Goal: Information Seeking & Learning: Learn about a topic

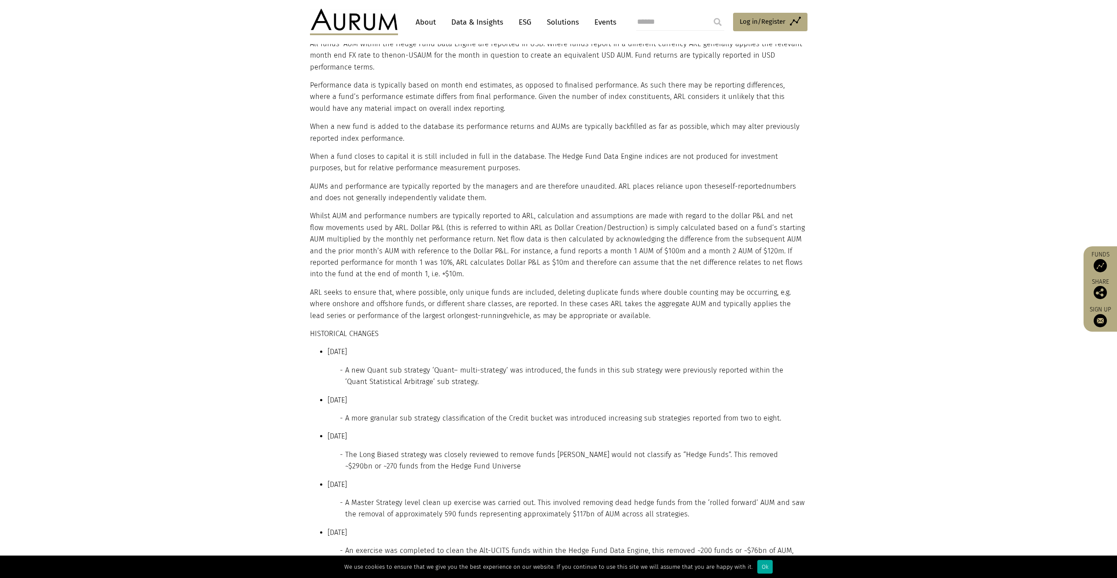
scroll to position [1056, 0]
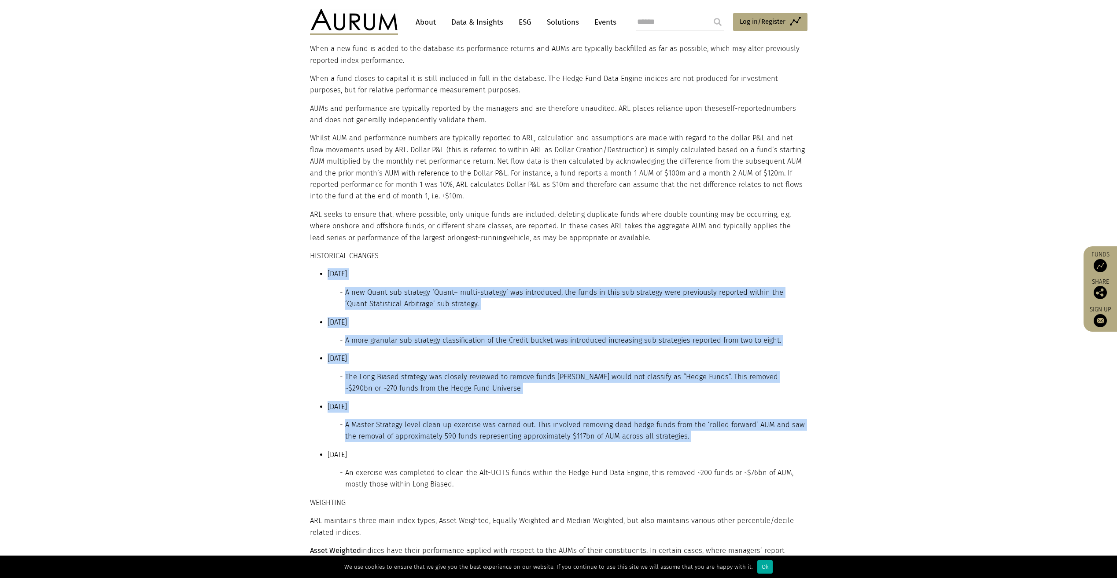
drag, startPoint x: 494, startPoint y: 273, endPoint x: 636, endPoint y: 458, distance: 233.5
click at [636, 458] on ul "[DATE] A new Quant sub strategy ‘Quant– multi-strategy’ was introduced, the fun…" at bounding box center [557, 379] width 495 height 222
drag, startPoint x: 636, startPoint y: 458, endPoint x: 639, endPoint y: 446, distance: 12.2
click at [638, 447] on ul "[DATE] A new Quant sub strategy ‘Quant– multi-strategy’ was introduced, the fun…" at bounding box center [557, 379] width 495 height 222
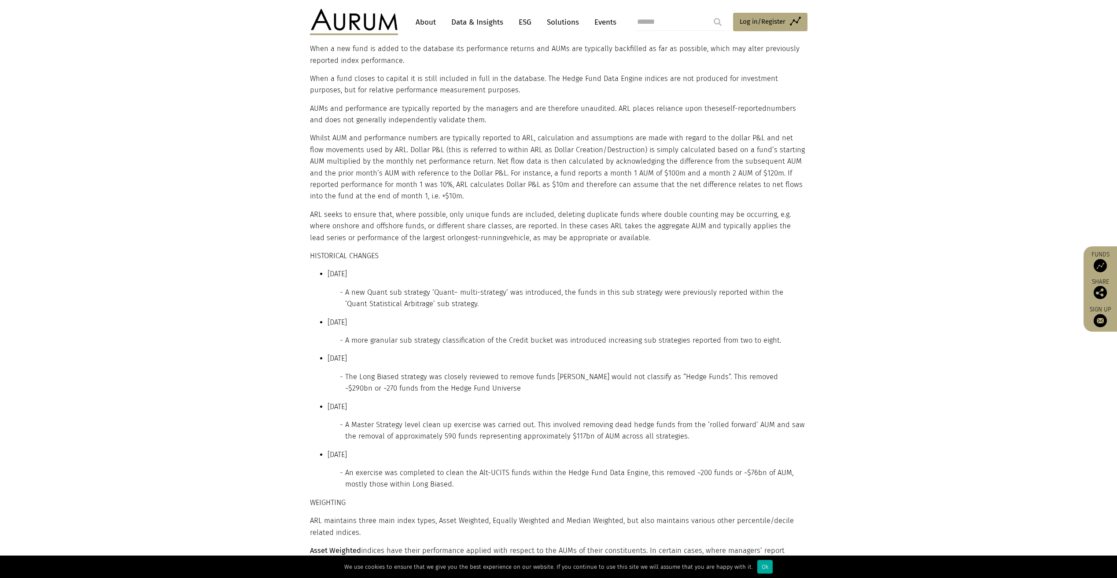
click at [647, 470] on li "An exercise was completed to clean the Alt-UCITS funds within the Hedge Fund Da…" at bounding box center [575, 478] width 460 height 23
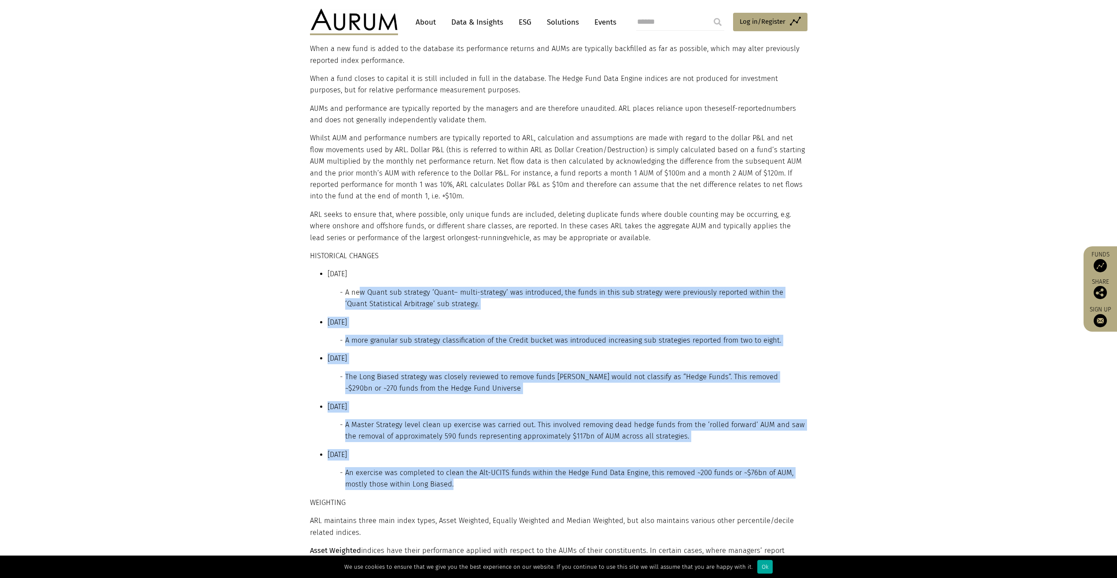
drag, startPoint x: 653, startPoint y: 487, endPoint x: 354, endPoint y: 287, distance: 359.5
click at [354, 287] on ul "[DATE] A new Quant sub strategy ‘Quant– multi-strategy’ was introduced, the fun…" at bounding box center [557, 379] width 495 height 222
click at [353, 287] on li "A new Quant sub strategy ‘Quant– multi-strategy’ was introduced, the funds in t…" at bounding box center [575, 298] width 460 height 23
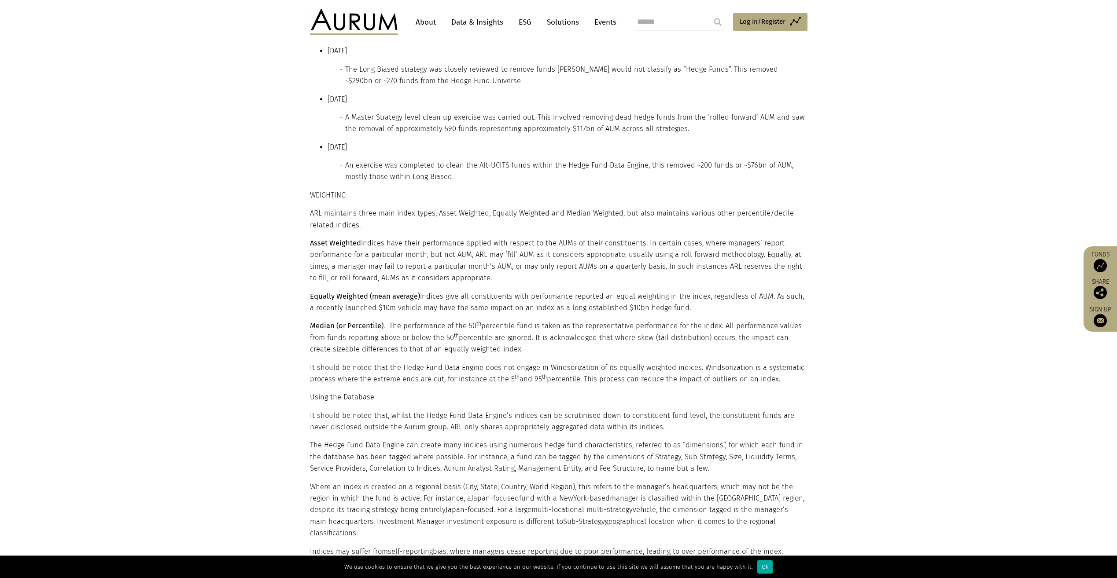
scroll to position [1364, 0]
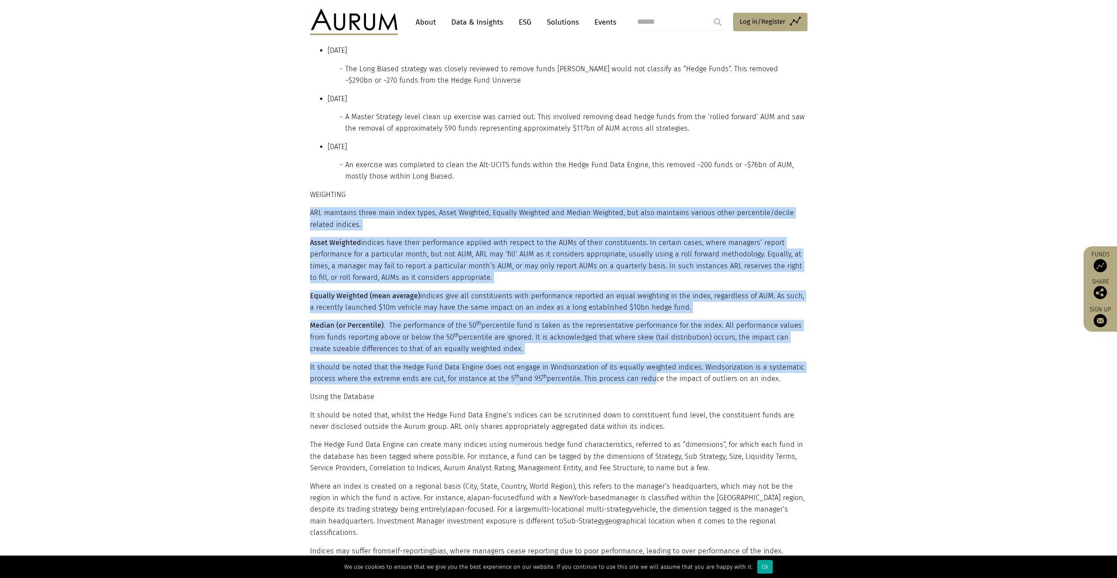
drag, startPoint x: 496, startPoint y: 195, endPoint x: 645, endPoint y: 380, distance: 237.5
click at [645, 380] on p "It should be noted that the Hedge Fund Data Engine does not engage in Windsoriz…" at bounding box center [557, 373] width 495 height 23
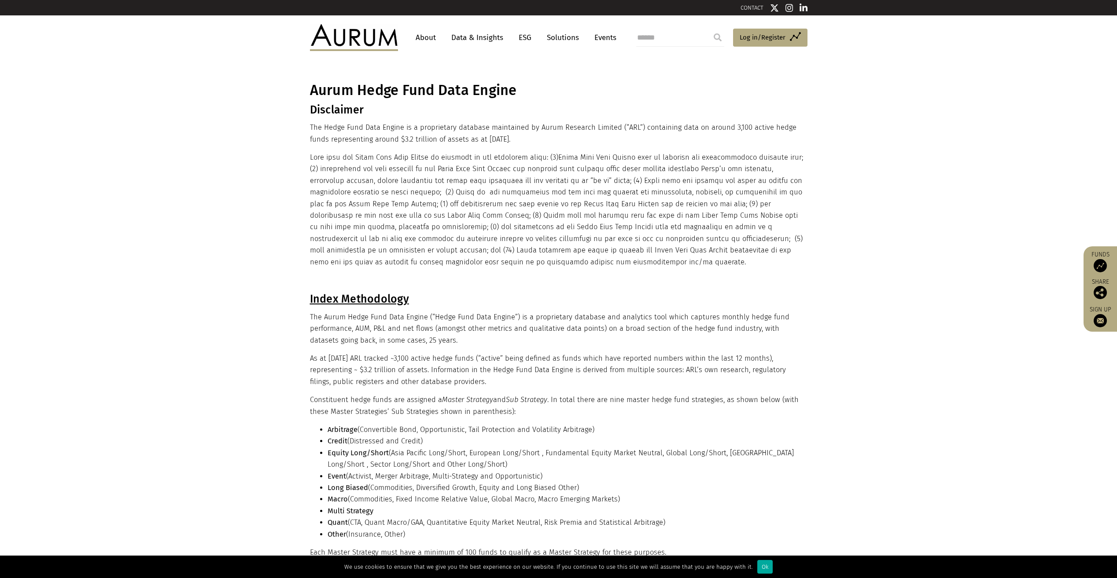
scroll to position [0, 0]
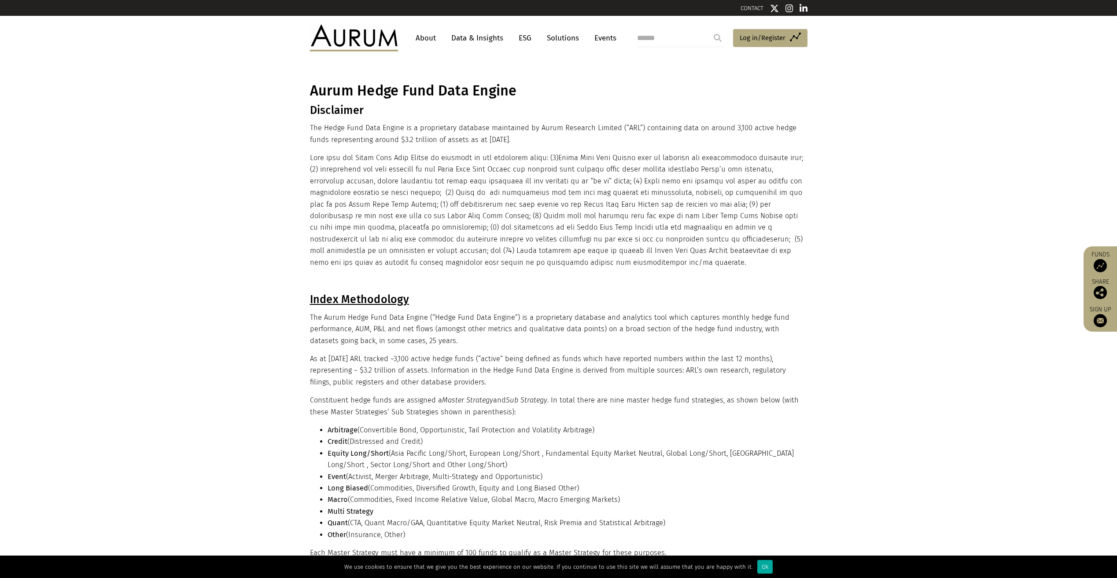
drag, startPoint x: 560, startPoint y: 151, endPoint x: 558, endPoint y: 127, distance: 23.4
click at [558, 127] on p "The Hedge Fund Data Engine is a proprietary database maintained by Aurum Resear…" at bounding box center [557, 133] width 495 height 23
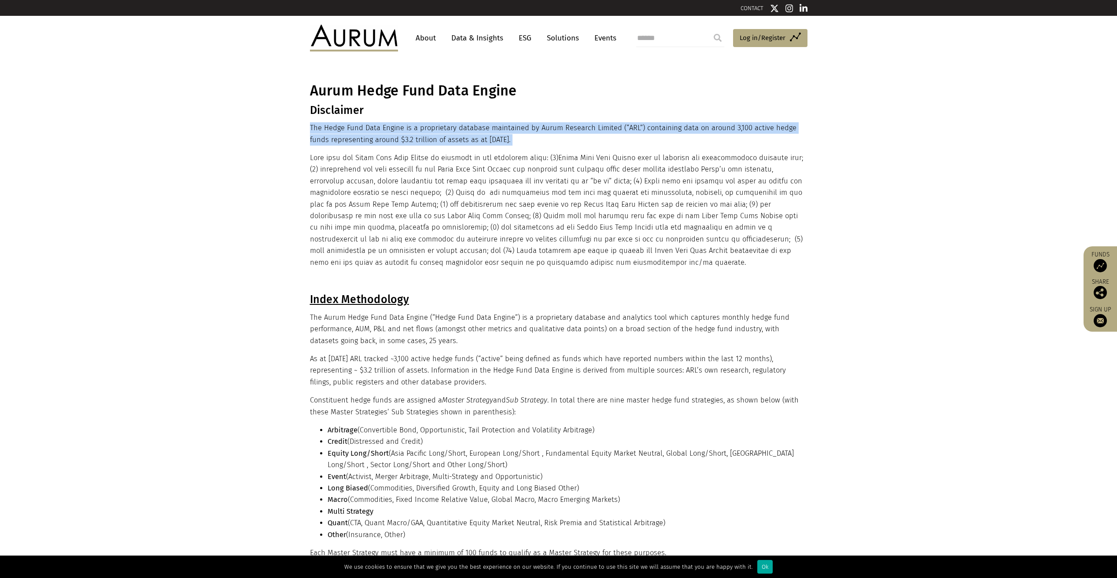
click at [558, 127] on p "The Hedge Fund Data Engine is a proprietary database maintained by Aurum Resear…" at bounding box center [557, 133] width 495 height 23
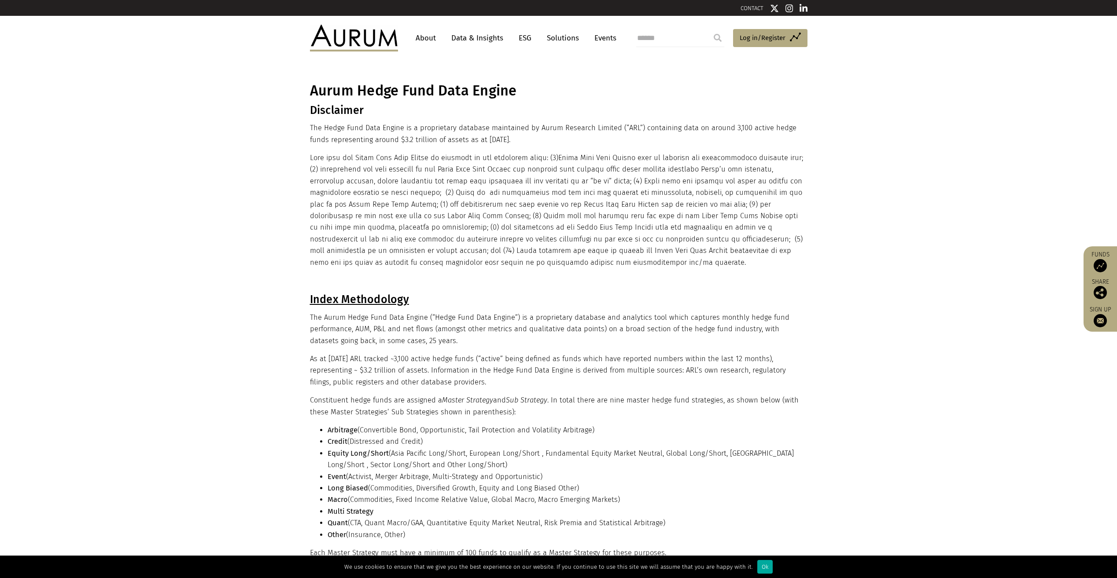
drag, startPoint x: 558, startPoint y: 127, endPoint x: 510, endPoint y: 112, distance: 50.3
click at [510, 112] on h3 "Disclaimer" at bounding box center [557, 110] width 495 height 13
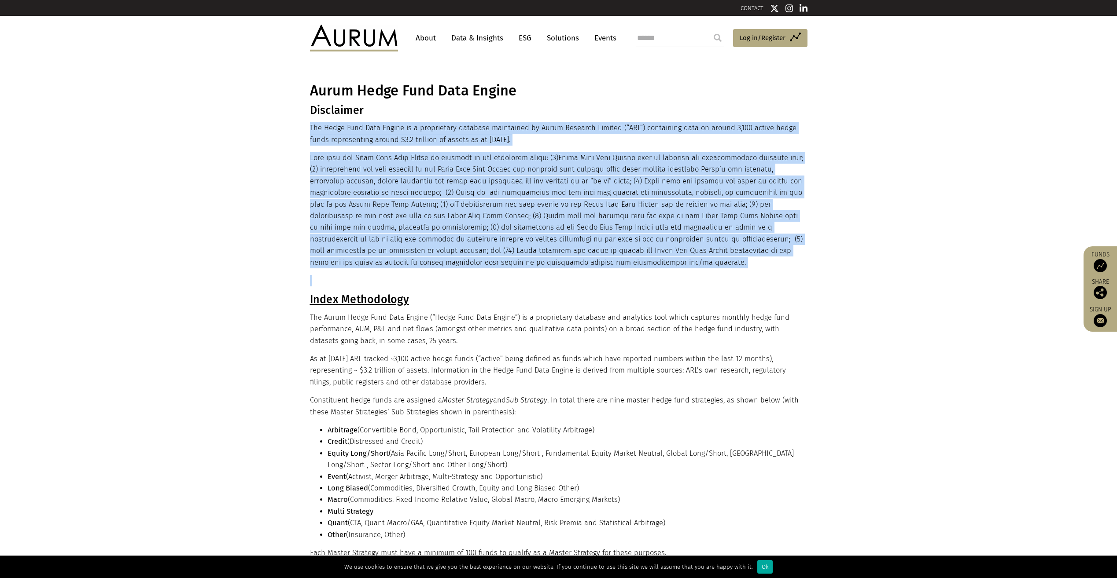
drag, startPoint x: 497, startPoint y: 108, endPoint x: 666, endPoint y: 270, distance: 234.1
drag, startPoint x: 666, startPoint y: 270, endPoint x: 316, endPoint y: 121, distance: 380.6
